Goal: Navigation & Orientation: Find specific page/section

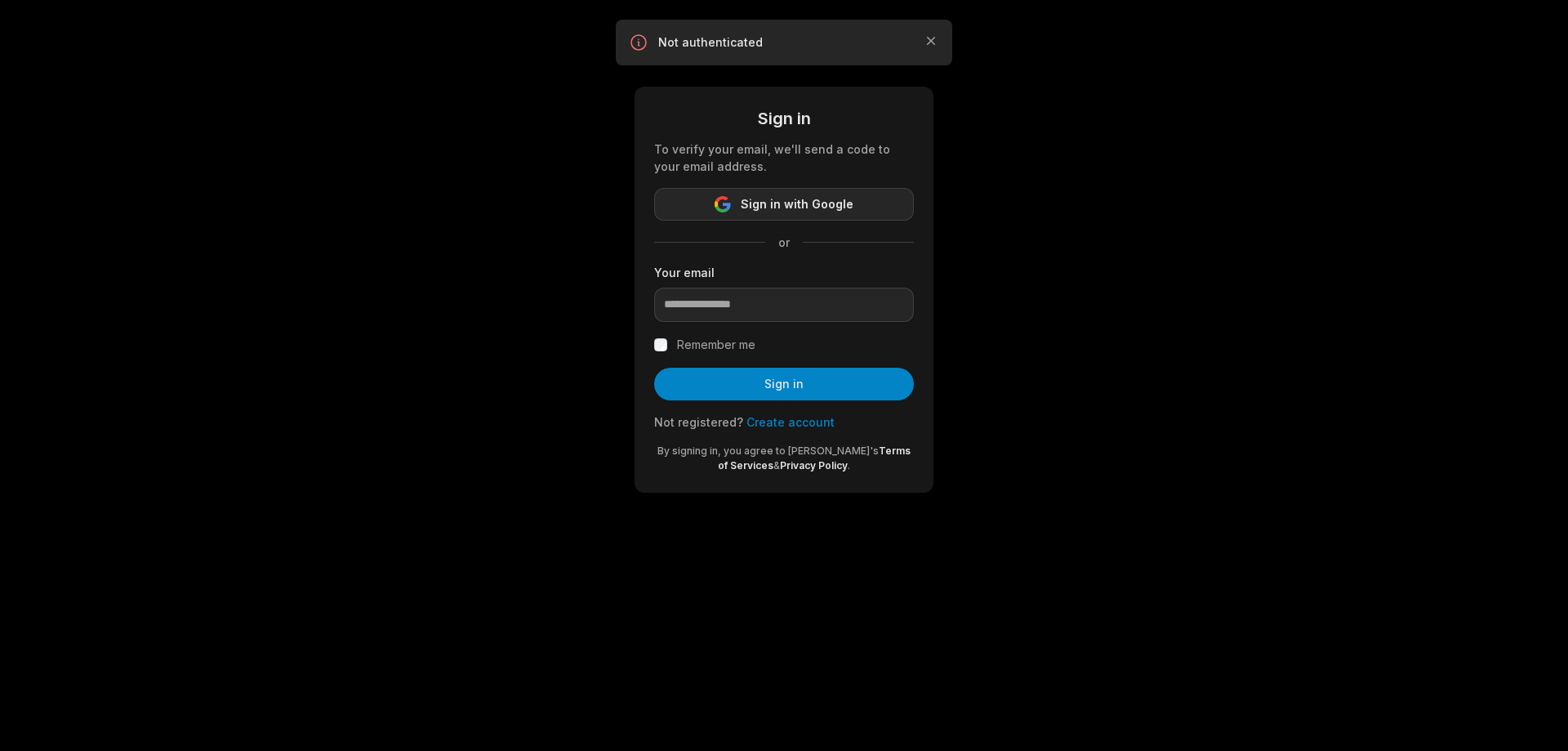
click at [768, 210] on span "Sign in with Google" at bounding box center [797, 204] width 113 height 20
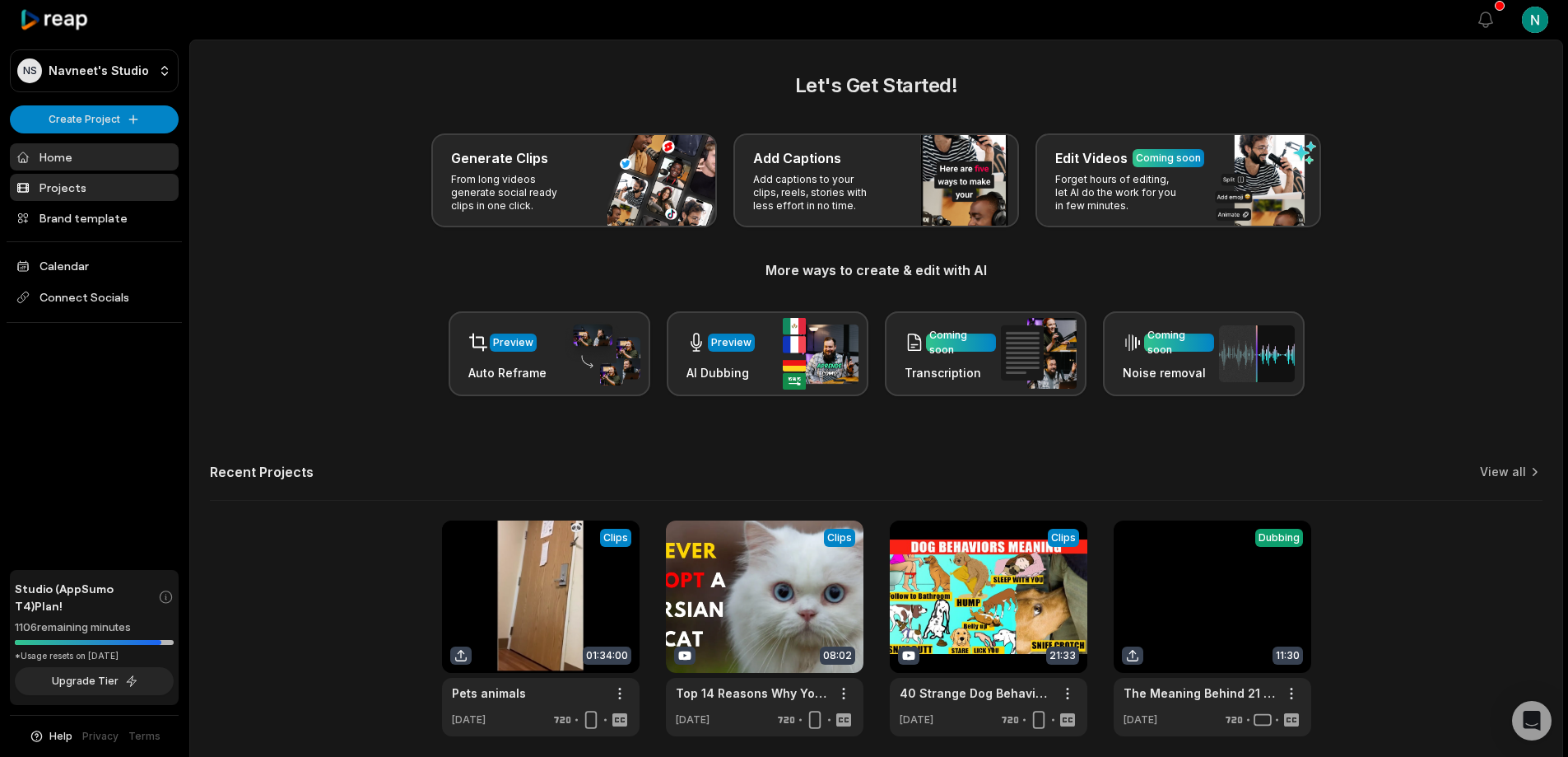
click at [67, 194] on link "Projects" at bounding box center [95, 187] width 169 height 27
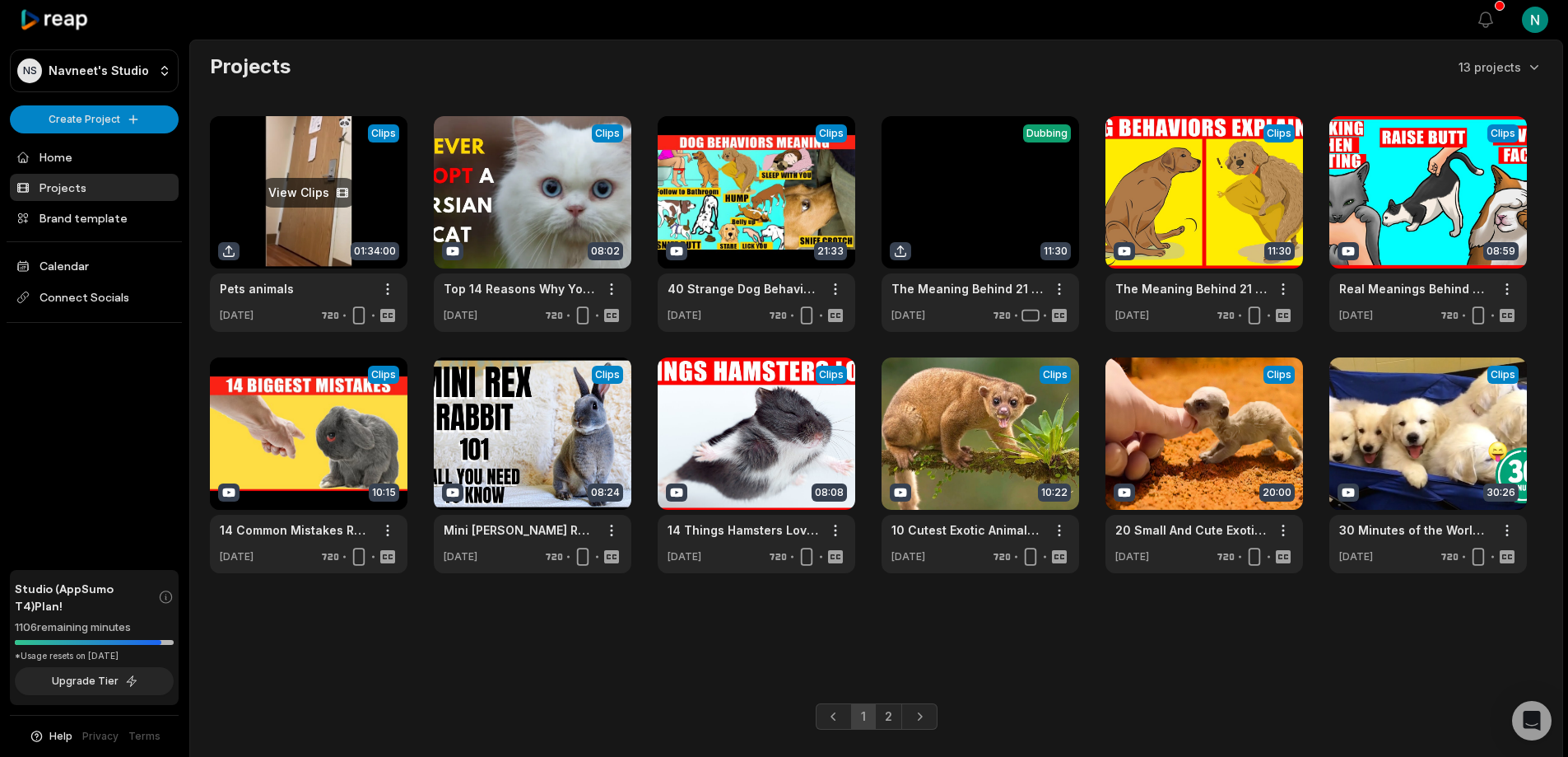
click at [312, 196] on link at bounding box center [309, 224] width 198 height 216
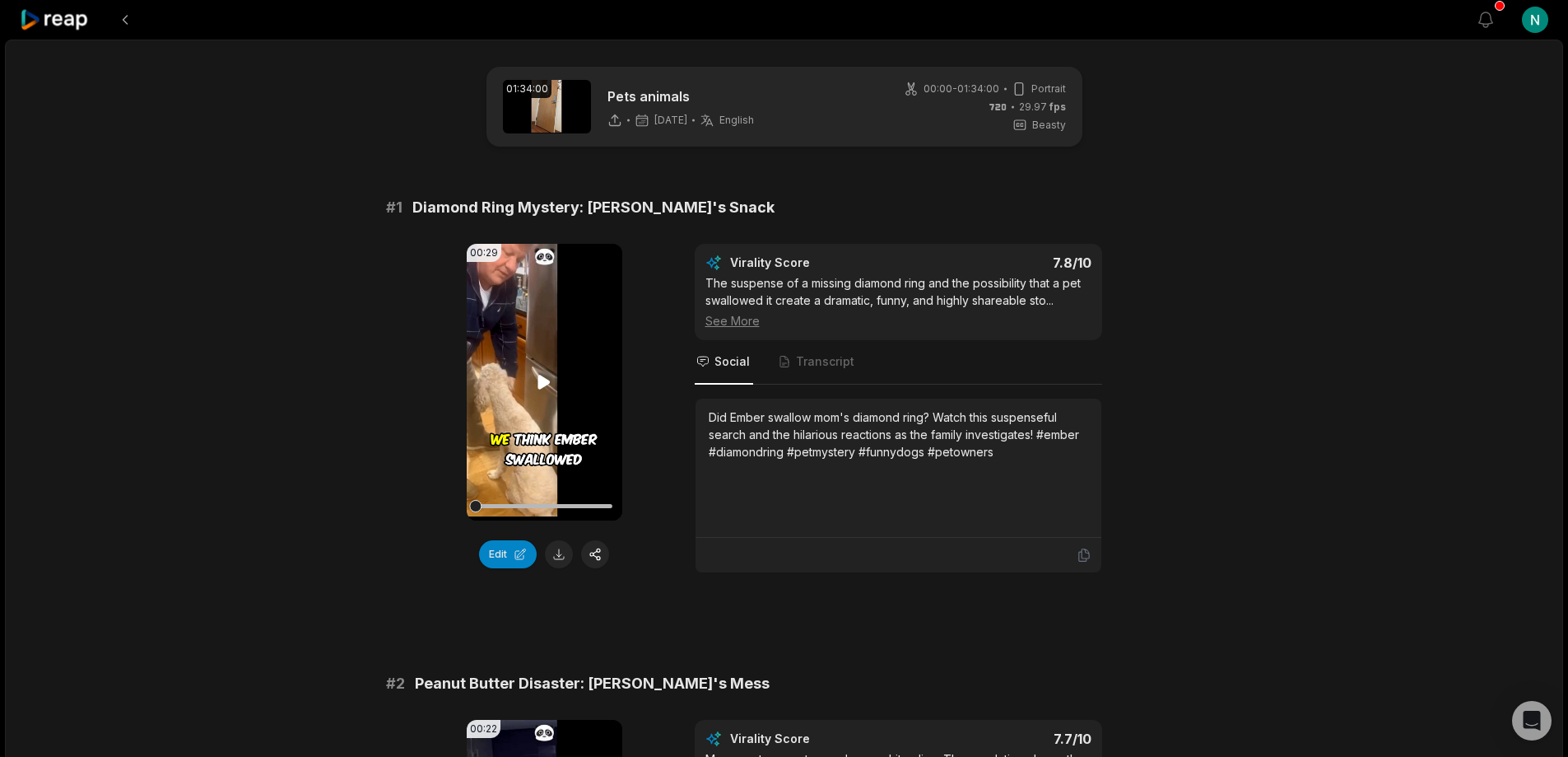
drag, startPoint x: 363, startPoint y: 510, endPoint x: 497, endPoint y: 503, distance: 134.2
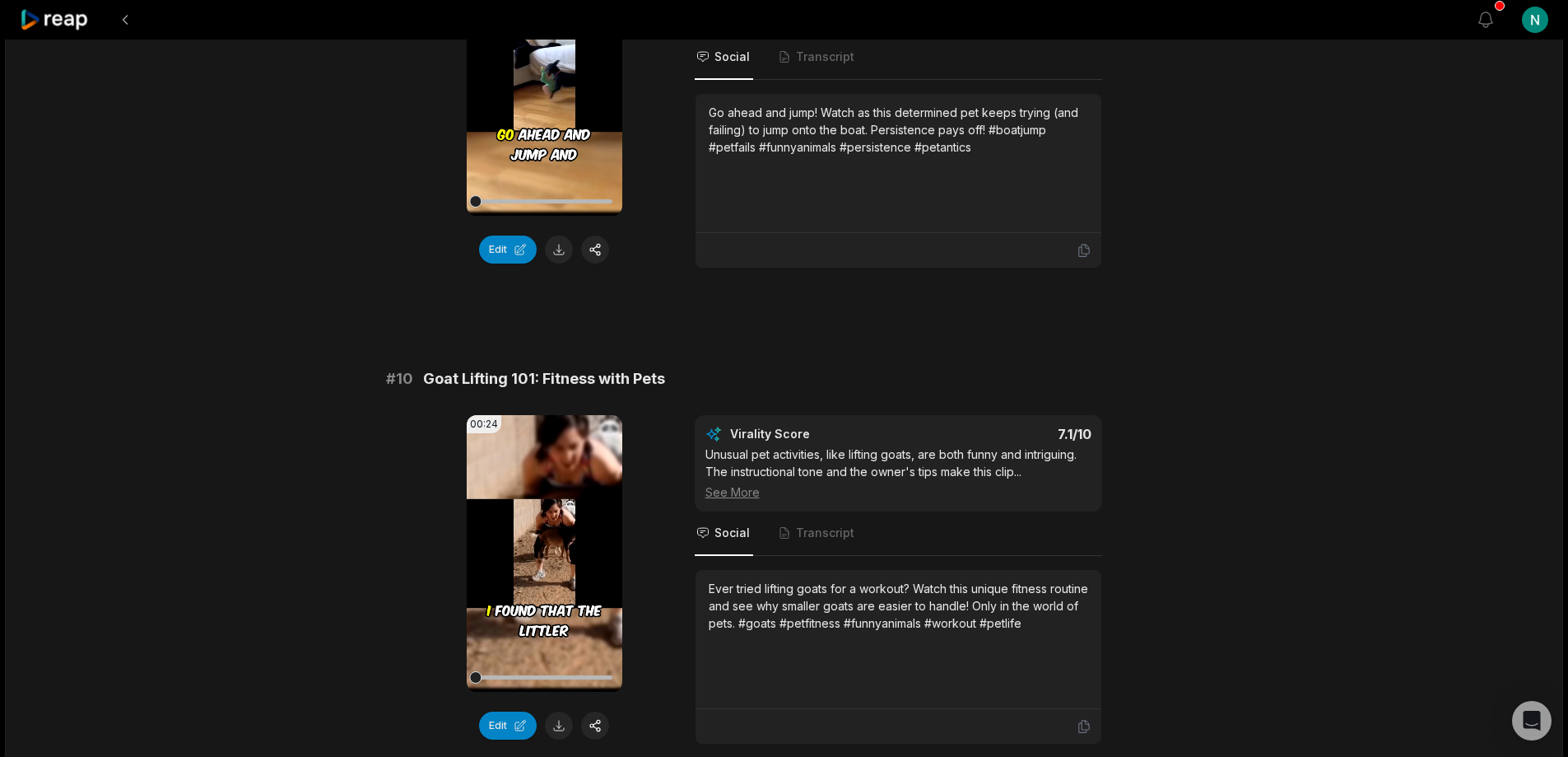
scroll to position [4297, 0]
